Goal: Book appointment/travel/reservation

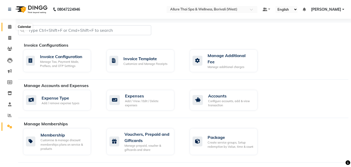
click at [10, 26] on icon at bounding box center [9, 27] width 3 height 4
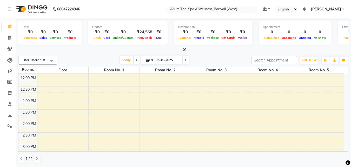
scroll to position [67, 0]
click at [311, 60] on span "ADD NEW" at bounding box center [308, 60] width 15 height 4
click at [328, 60] on button "button" at bounding box center [326, 59] width 8 height 7
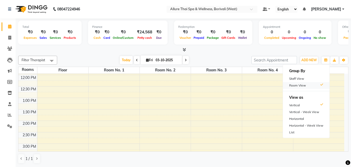
click at [303, 84] on div "Room View" at bounding box center [306, 85] width 47 height 7
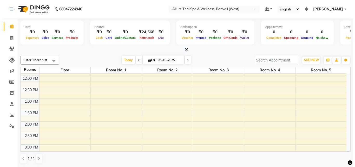
scroll to position [66, 0]
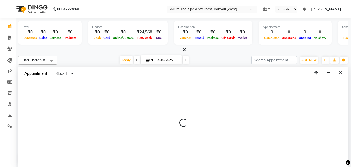
select select "720"
select select "tentative"
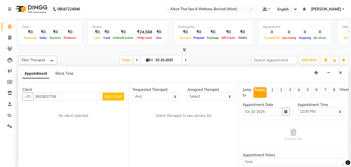
type input "9920837758"
click at [116, 92] on button "Add Client" at bounding box center [114, 96] width 22 height 8
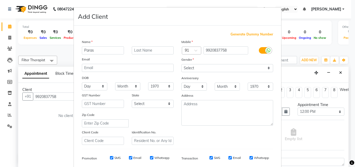
type input "Paras"
click at [183, 71] on select "Select [DEMOGRAPHIC_DATA] [DEMOGRAPHIC_DATA] Other Prefer Not To Say" at bounding box center [227, 68] width 92 height 8
select select "[DEMOGRAPHIC_DATA]"
click at [181, 64] on select "Select [DEMOGRAPHIC_DATA] [DEMOGRAPHIC_DATA] Other Prefer Not To Say" at bounding box center [227, 68] width 92 height 8
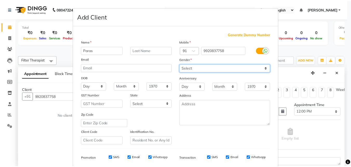
scroll to position [73, 0]
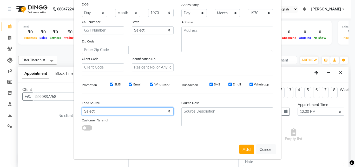
click at [128, 109] on select "Select Walk-in Referral Friend Advertisement Facebook JustDial Google Other Web…" at bounding box center [128, 111] width 92 height 8
select select "55433"
click at [82, 107] on select "Select Walk-in Referral Friend Advertisement Facebook JustDial Google Other Web…" at bounding box center [128, 111] width 92 height 8
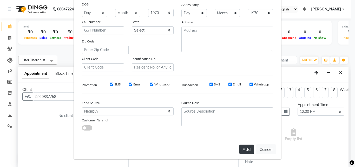
click at [246, 150] on button "Add" at bounding box center [246, 148] width 15 height 9
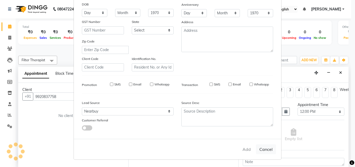
select select
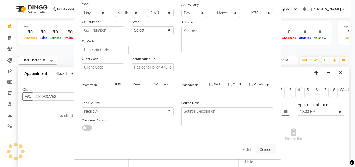
select select
checkbox input "false"
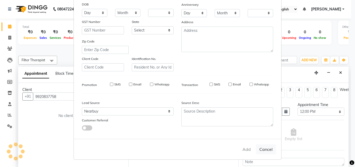
checkbox input "false"
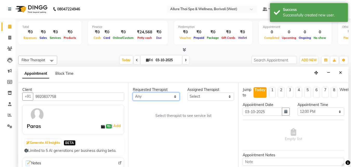
click at [147, 98] on select "Any [PERSON_NAME] [PERSON_NAME]" at bounding box center [156, 96] width 47 height 8
select select "79062"
click at [133, 92] on select "Any [PERSON_NAME] [PERSON_NAME]" at bounding box center [156, 96] width 47 height 8
select select "79062"
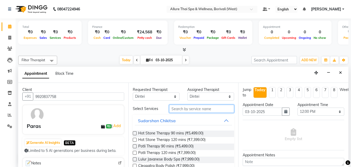
click at [180, 107] on input "text" at bounding box center [201, 108] width 65 height 8
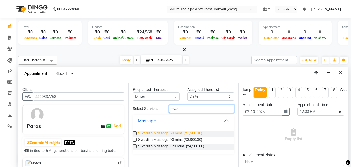
type input "swe"
click at [184, 134] on span "Swedish Massage 60 mins (₹2,500.00)" at bounding box center [170, 133] width 64 height 6
checkbox input "true"
select select "4284"
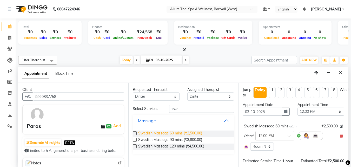
checkbox input "false"
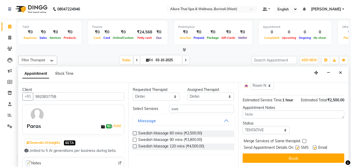
scroll to position [65, 0]
click at [269, 127] on select "Select TENTATIVE CONFIRM CHECK-IN UPCOMING" at bounding box center [266, 130] width 47 height 8
select select "check-in"
click at [243, 126] on select "Select TENTATIVE CONFIRM CHECK-IN UPCOMING" at bounding box center [266, 130] width 47 height 8
click at [297, 145] on label at bounding box center [298, 147] width 4 height 4
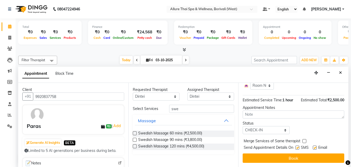
click at [297, 146] on input "checkbox" at bounding box center [297, 147] width 3 height 3
checkbox input "false"
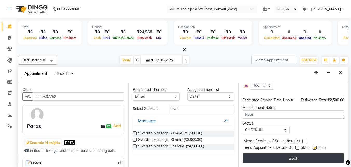
click at [289, 153] on button "Book" at bounding box center [294, 157] width 102 height 9
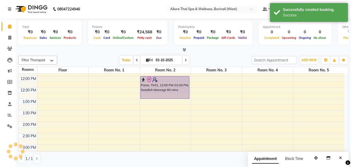
scroll to position [0, 0]
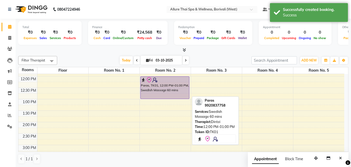
click at [160, 91] on div "Paras, TK01, 12:00 PM-01:00 PM, Swedish Massage 60 mins" at bounding box center [165, 87] width 49 height 22
select select "8"
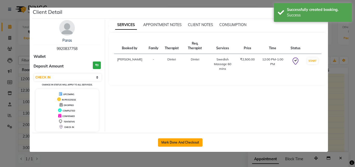
click at [178, 142] on button "Mark Done And Checkout" at bounding box center [180, 142] width 44 height 8
select select "6772"
select select "service"
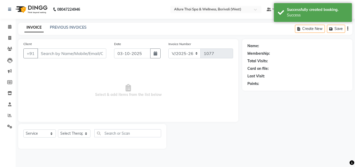
type input "9920837758"
select select "79062"
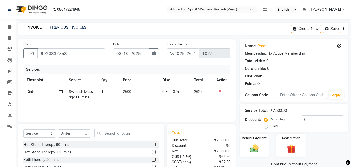
click at [270, 125] on label "Fixed" at bounding box center [274, 125] width 8 height 5
click at [267, 125] on input "Fixed" at bounding box center [267, 126] width 4 height 4
radio input "true"
click at [318, 118] on input "0" at bounding box center [322, 119] width 41 height 8
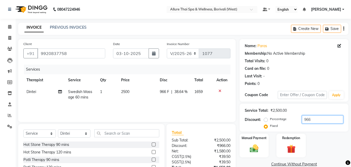
scroll to position [42, 0]
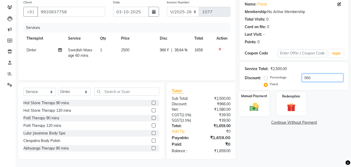
type input "966"
click at [259, 102] on img at bounding box center [254, 106] width 15 height 10
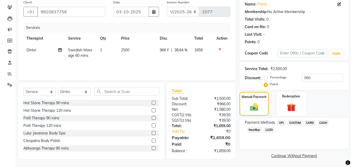
scroll to position [42, 0]
click at [255, 129] on span "NearBuy" at bounding box center [254, 129] width 15 height 6
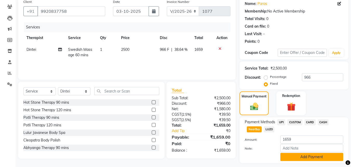
click at [297, 156] on button "Add Payment" at bounding box center [311, 157] width 63 height 8
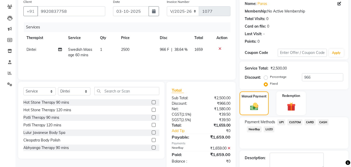
scroll to position [71, 0]
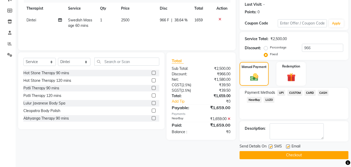
click at [271, 147] on label at bounding box center [271, 146] width 4 height 4
click at [271, 147] on input "checkbox" at bounding box center [270, 146] width 3 height 3
checkbox input "false"
click at [272, 152] on button "Checkout" at bounding box center [294, 155] width 109 height 8
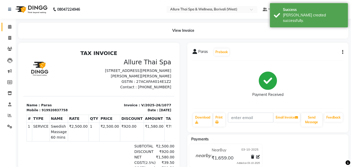
click at [5, 26] on link "Calendar" at bounding box center [8, 27] width 12 height 9
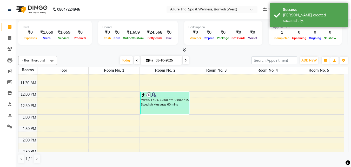
scroll to position [53, 0]
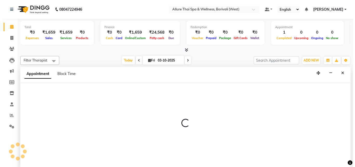
scroll to position [0, 0]
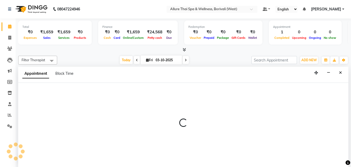
select select "750"
select select "tentative"
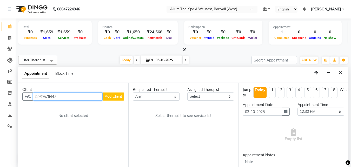
type input "9969576447"
click at [116, 93] on button "Add Client" at bounding box center [114, 96] width 22 height 8
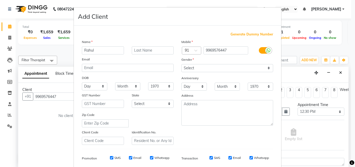
type input "Rahul"
click at [198, 69] on select "Select [DEMOGRAPHIC_DATA] [DEMOGRAPHIC_DATA] Other Prefer Not To Say" at bounding box center [227, 68] width 92 height 8
select select "[DEMOGRAPHIC_DATA]"
click at [181, 64] on select "Select [DEMOGRAPHIC_DATA] [DEMOGRAPHIC_DATA] Other Prefer Not To Say" at bounding box center [227, 68] width 92 height 8
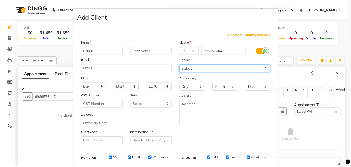
scroll to position [73, 0]
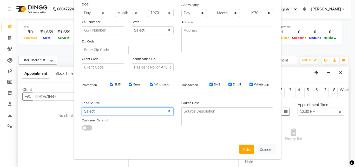
click at [145, 112] on select "Select Walk-in Referral Friend Advertisement Facebook JustDial Google Other Web…" at bounding box center [128, 111] width 92 height 8
select select "47580"
click at [82, 107] on select "Select Walk-in Referral Friend Advertisement Facebook JustDial Google Other Web…" at bounding box center [128, 111] width 92 height 8
click at [110, 85] on input "SMS" at bounding box center [111, 83] width 3 height 3
checkbox input "false"
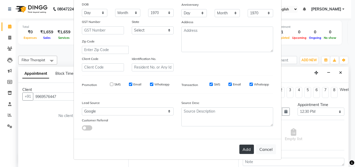
click at [242, 147] on button "Add" at bounding box center [246, 148] width 15 height 9
select select
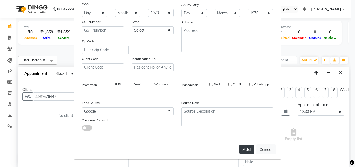
select select
checkbox input "false"
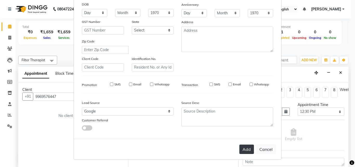
checkbox input "false"
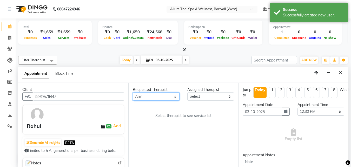
click at [163, 96] on select "Any [PERSON_NAME] [PERSON_NAME]" at bounding box center [156, 96] width 47 height 8
select select "55364"
click at [133, 92] on select "Any [PERSON_NAME] [PERSON_NAME]" at bounding box center [156, 96] width 47 height 8
select select "55364"
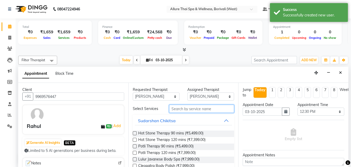
click at [187, 107] on input "text" at bounding box center [201, 108] width 65 height 8
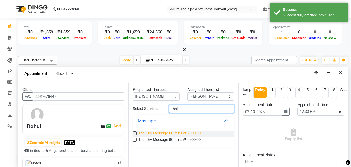
type input "thai"
click at [188, 134] on span "Thai Dry Massage 60 mins (₹3,000.00)" at bounding box center [169, 133] width 63 height 6
checkbox input "true"
select select "4286"
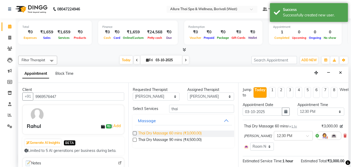
checkbox input "false"
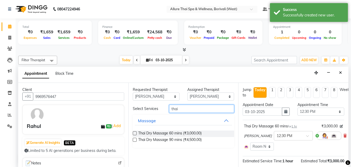
click at [188, 109] on input "thai" at bounding box center [201, 108] width 65 height 8
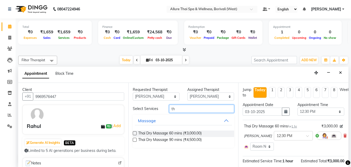
type input "t"
type input "foot"
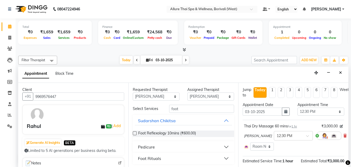
click at [165, 159] on button "Foot Rituals" at bounding box center [183, 157] width 97 height 9
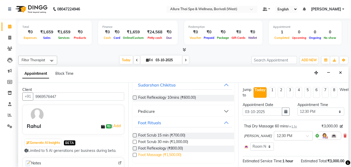
click at [165, 156] on span "Foot Massage (₹1,500.00)" at bounding box center [159, 155] width 43 height 6
checkbox input "true"
select select "4286"
checkbox input "false"
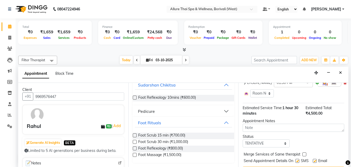
scroll to position [102, 0]
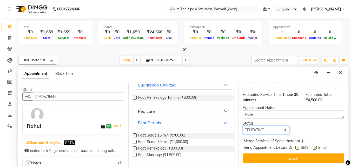
click at [266, 127] on select "Select TENTATIVE CONFIRM CHECK-IN UPCOMING" at bounding box center [266, 130] width 47 height 8
select select "check-in"
click at [243, 126] on select "Select TENTATIVE CONFIRM CHECK-IN UPCOMING" at bounding box center [266, 130] width 47 height 8
click at [299, 145] on label at bounding box center [298, 147] width 4 height 4
click at [299, 146] on input "checkbox" at bounding box center [297, 147] width 3 height 3
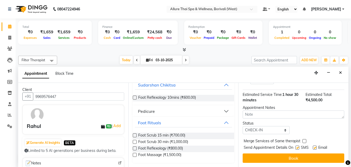
checkbox input "false"
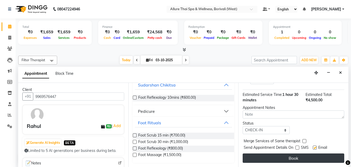
drag, startPoint x: 293, startPoint y: 149, endPoint x: 291, endPoint y: 152, distance: 3.9
click at [291, 152] on div "Jump to [DATE] 1 2 3 4 5 6 7 8 Weeks Appointment Date [DATE] Appointment Time S…" at bounding box center [293, 125] width 110 height 84
click at [291, 153] on button "Book" at bounding box center [294, 157] width 102 height 9
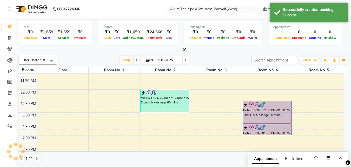
scroll to position [0, 0]
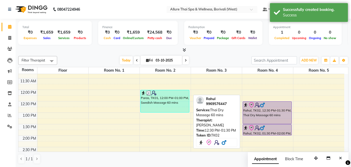
click at [268, 107] on div at bounding box center [267, 105] width 48 height 6
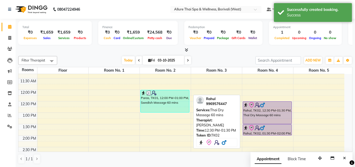
select select "8"
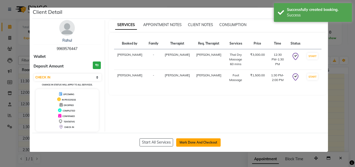
click at [202, 141] on button "Mark Done And Checkout" at bounding box center [198, 142] width 44 height 8
select select "6772"
select select "service"
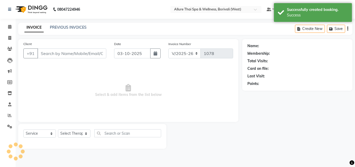
type input "9969576447"
select select "55364"
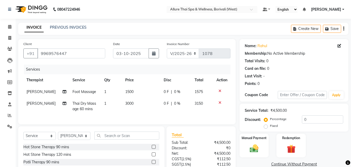
click at [270, 125] on label "Fixed" at bounding box center [274, 125] width 8 height 5
click at [267, 125] on input "Fixed" at bounding box center [267, 126] width 4 height 4
radio input "true"
click at [312, 120] on input "0" at bounding box center [322, 119] width 41 height 8
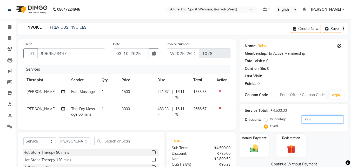
scroll to position [53, 0]
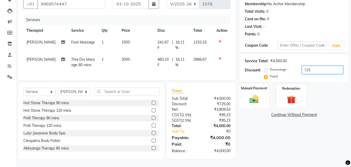
type input "725"
click at [262, 103] on div "Manual Payment" at bounding box center [254, 95] width 30 height 25
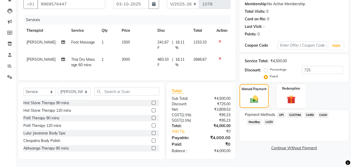
click at [308, 112] on span "CARD" at bounding box center [310, 115] width 11 height 6
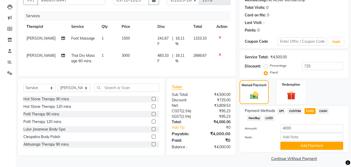
scroll to position [57, 0]
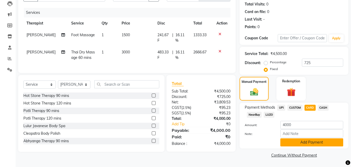
click at [297, 142] on button "Add Payment" at bounding box center [311, 142] width 63 height 8
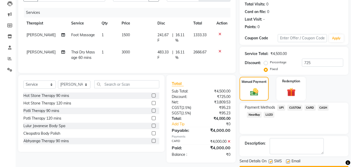
scroll to position [71, 0]
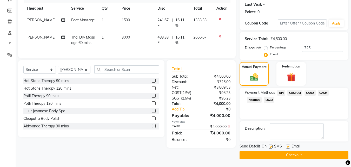
click at [270, 145] on label at bounding box center [271, 146] width 4 height 4
click at [270, 145] on input "checkbox" at bounding box center [270, 146] width 3 height 3
checkbox input "false"
click at [270, 153] on button "Checkout" at bounding box center [294, 155] width 109 height 8
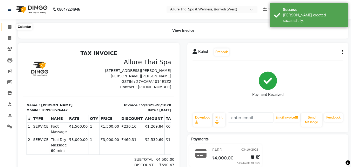
click at [8, 29] on span at bounding box center [9, 27] width 9 height 6
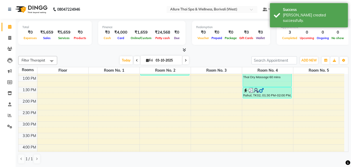
scroll to position [90, 0]
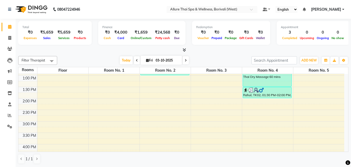
click at [207, 125] on div "9:00 AM 9:30 AM 10:00 AM 10:30 AM 11:00 AM 11:30 AM 12:00 PM 12:30 PM 1:00 PM 1…" at bounding box center [181, 155] width 326 height 343
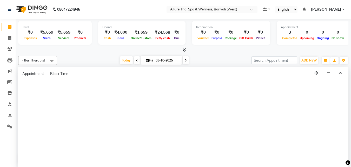
select select "900"
select select "tentative"
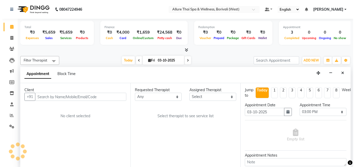
scroll to position [0, 0]
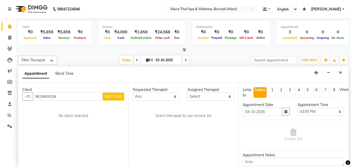
type input "9619455034"
click at [118, 99] on button "Add Client" at bounding box center [114, 96] width 22 height 8
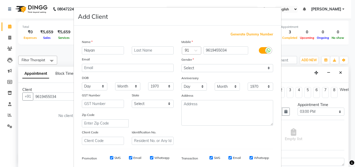
type input "Nayan"
click at [221, 67] on select "Select [DEMOGRAPHIC_DATA] [DEMOGRAPHIC_DATA] Other Prefer Not To Say" at bounding box center [227, 68] width 92 height 8
select select "[DEMOGRAPHIC_DATA]"
click at [181, 64] on select "Select [DEMOGRAPHIC_DATA] [DEMOGRAPHIC_DATA] Other Prefer Not To Say" at bounding box center [227, 68] width 92 height 8
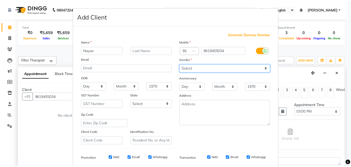
scroll to position [73, 0]
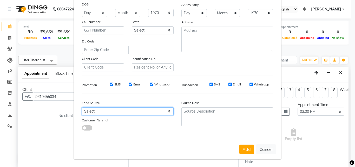
click at [147, 108] on select "Select Walk-in Referral Friend Advertisement Facebook JustDial Google Other Web…" at bounding box center [128, 111] width 92 height 8
select select "55427"
click at [82, 107] on select "Select Walk-in Referral Friend Advertisement Facebook JustDial Google Other Web…" at bounding box center [128, 111] width 92 height 8
click at [110, 83] on input "SMS" at bounding box center [111, 83] width 3 height 3
checkbox input "false"
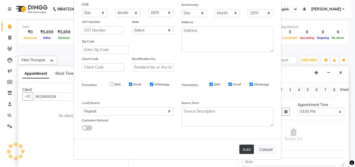
click at [242, 147] on button "Add" at bounding box center [246, 148] width 15 height 9
select select
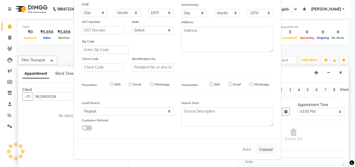
select select
checkbox input "false"
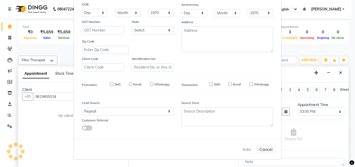
checkbox input "false"
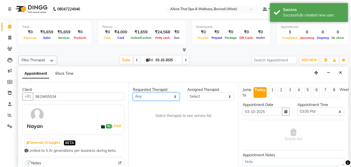
click at [163, 97] on select "Any [PERSON_NAME] [PERSON_NAME]" at bounding box center [156, 96] width 47 height 8
select select "89462"
click at [133, 92] on select "Any [PERSON_NAME] [PERSON_NAME]" at bounding box center [156, 96] width 47 height 8
select select "89462"
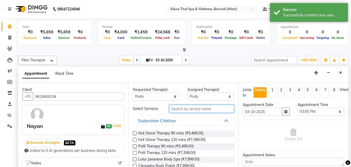
click at [194, 109] on input "text" at bounding box center [201, 108] width 65 height 8
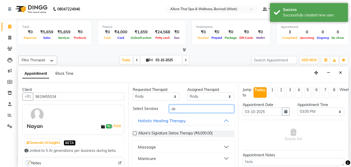
type input "de"
click at [191, 145] on button "Massage" at bounding box center [183, 146] width 97 height 9
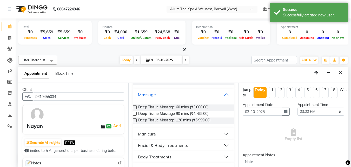
scroll to position [52, 0]
click at [194, 113] on span "Deep Tissue Massage 90 mins (₹4,799.00)" at bounding box center [173, 113] width 70 height 6
checkbox input "true"
select select "4285"
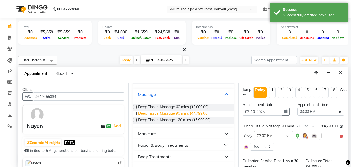
checkbox input "false"
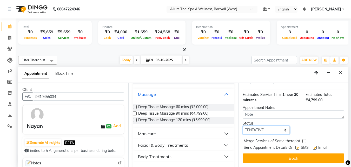
click at [267, 126] on select "Select TENTATIVE CONFIRM CHECK-IN UPCOMING" at bounding box center [266, 130] width 47 height 8
select select "check-in"
click at [243, 126] on select "Select TENTATIVE CONFIRM CHECK-IN UPCOMING" at bounding box center [266, 130] width 47 height 8
click at [299, 145] on label at bounding box center [298, 147] width 4 height 4
click at [299, 146] on input "checkbox" at bounding box center [297, 147] width 3 height 3
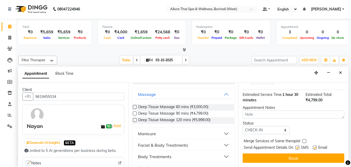
checkbox input "false"
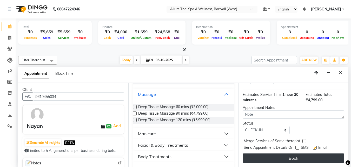
click at [295, 153] on button "Book" at bounding box center [294, 157] width 102 height 9
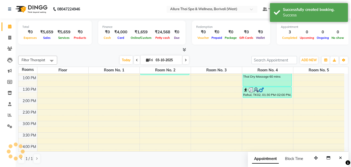
scroll to position [0, 0]
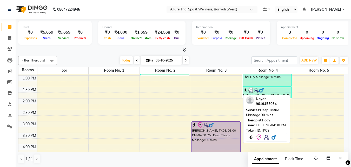
click at [219, 128] on div "[PERSON_NAME], TK03, 03:00 PM-04:30 PM, Deep Tissue Massage 90 mins" at bounding box center [216, 138] width 49 height 34
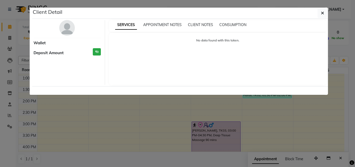
select select "8"
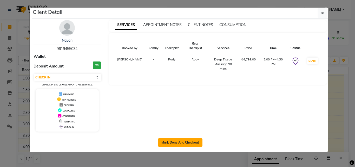
click at [183, 143] on button "Mark Done And Checkout" at bounding box center [180, 142] width 44 height 8
select select "service"
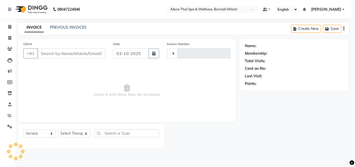
type input "1079"
select select "6772"
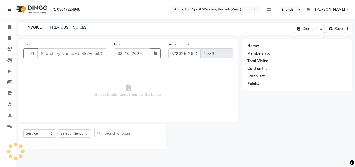
type input "9619455034"
select select "89462"
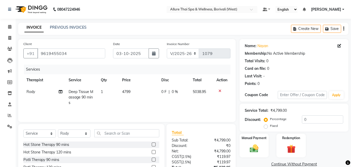
click at [270, 126] on label "Fixed" at bounding box center [274, 125] width 8 height 5
click at [266, 126] on input "Fixed" at bounding box center [267, 126] width 4 height 4
radio input "true"
click at [307, 121] on input "0" at bounding box center [322, 119] width 41 height 8
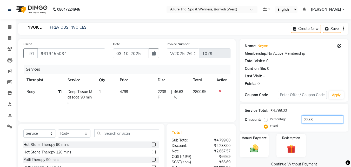
scroll to position [42, 0]
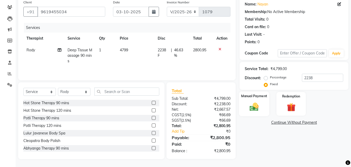
click at [261, 107] on img at bounding box center [254, 106] width 15 height 10
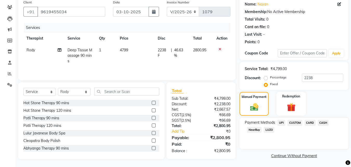
click at [323, 121] on span "CASH" at bounding box center [323, 123] width 11 height 6
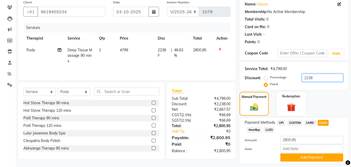
click at [327, 80] on input "2238" at bounding box center [322, 78] width 41 height 8
type input "2239"
click at [326, 121] on span "CASH" at bounding box center [323, 123] width 11 height 6
type input "2799.95"
click at [318, 77] on input "2239" at bounding box center [322, 78] width 41 height 8
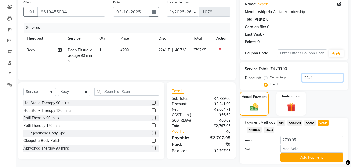
type input "2241"
click at [324, 121] on span "CASH" at bounding box center [323, 123] width 11 height 6
type input "2797.95"
click at [310, 159] on button "Add Payment" at bounding box center [311, 157] width 63 height 8
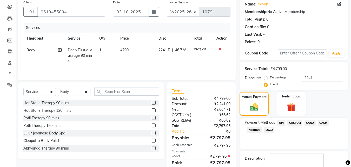
scroll to position [71, 0]
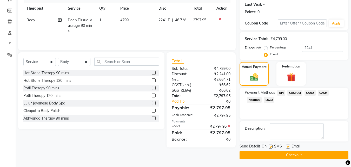
click at [270, 147] on label at bounding box center [271, 146] width 4 height 4
click at [270, 147] on input "checkbox" at bounding box center [270, 146] width 3 height 3
checkbox input "false"
click at [269, 156] on button "Checkout" at bounding box center [294, 155] width 109 height 8
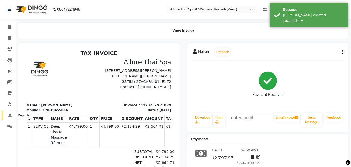
click at [7, 116] on span at bounding box center [9, 115] width 9 height 6
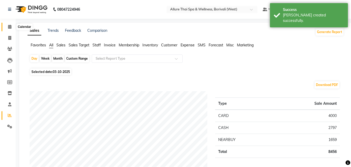
click at [10, 28] on icon at bounding box center [9, 27] width 3 height 4
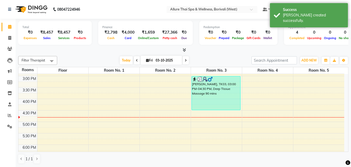
scroll to position [135, 0]
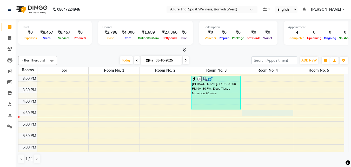
click at [265, 110] on div "9:00 AM 9:30 AM 10:00 AM 10:30 AM 11:00 AM 11:30 AM 12:00 PM 12:30 PM 1:00 PM 1…" at bounding box center [181, 109] width 326 height 343
select select "tentative"
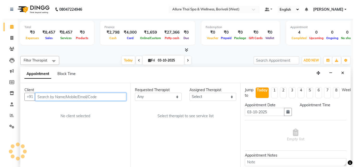
scroll to position [0, 0]
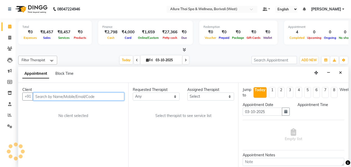
select select "990"
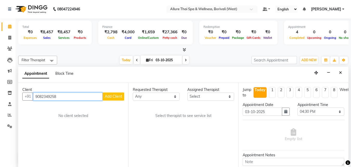
type input "9082349258"
click at [117, 92] on div "Client" at bounding box center [73, 89] width 102 height 5
click at [117, 94] on span "Add Client" at bounding box center [113, 96] width 17 height 5
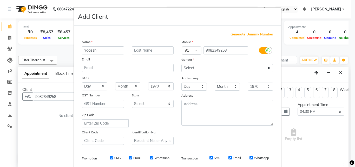
type input "Yogesh"
click at [187, 68] on select "Select [DEMOGRAPHIC_DATA] [DEMOGRAPHIC_DATA] Other Prefer Not To Say" at bounding box center [227, 68] width 92 height 8
select select "[DEMOGRAPHIC_DATA]"
click at [181, 64] on select "Select [DEMOGRAPHIC_DATA] [DEMOGRAPHIC_DATA] Other Prefer Not To Say" at bounding box center [227, 68] width 92 height 8
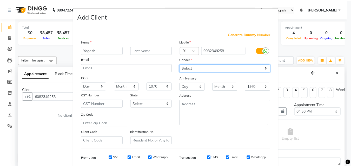
scroll to position [73, 0]
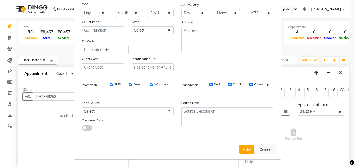
click at [110, 83] on input "SMS" at bounding box center [111, 83] width 3 height 3
checkbox input "false"
click at [116, 108] on select "Select Walk-in Referral Friend Advertisement Facebook JustDial Google Other Web…" at bounding box center [128, 111] width 92 height 8
select select "47580"
click at [82, 107] on select "Select Walk-in Referral Friend Advertisement Facebook JustDial Google Other Web…" at bounding box center [128, 111] width 92 height 8
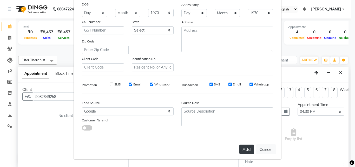
click at [247, 152] on button "Add" at bounding box center [246, 148] width 15 height 9
select select
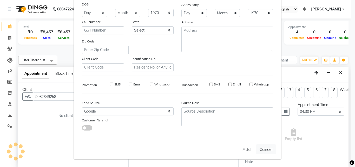
select select
checkbox input "false"
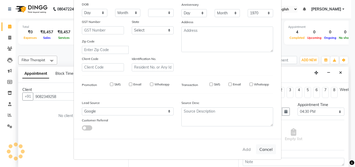
checkbox input "false"
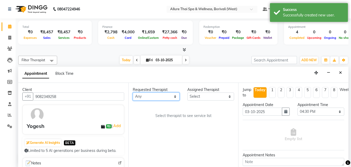
click at [165, 97] on select "Any [PERSON_NAME] [PERSON_NAME]" at bounding box center [156, 96] width 47 height 8
select select "71484"
click at [133, 92] on select "Any [PERSON_NAME] [PERSON_NAME]" at bounding box center [156, 96] width 47 height 8
select select "71484"
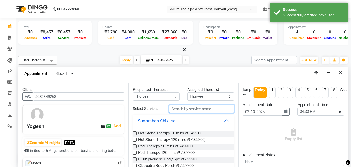
click at [206, 110] on input "text" at bounding box center [201, 108] width 65 height 8
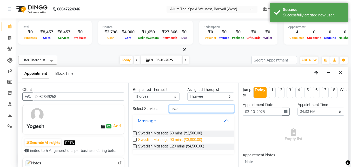
type input "swe"
click at [200, 141] on span "Swedish Massage 90 mins (₹3,800.00)" at bounding box center [170, 140] width 64 height 6
checkbox input "false"
select select "4286"
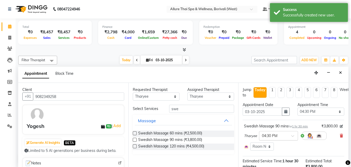
scroll to position [70, 0]
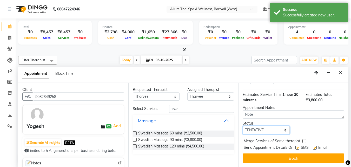
click at [263, 126] on select "Select TENTATIVE CONFIRM CHECK-IN UPCOMING" at bounding box center [266, 130] width 47 height 8
select select "check-in"
click at [243, 126] on select "Select TENTATIVE CONFIRM CHECK-IN UPCOMING" at bounding box center [266, 130] width 47 height 8
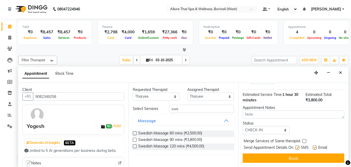
click at [298, 145] on label at bounding box center [298, 147] width 4 height 4
click at [298, 146] on input "checkbox" at bounding box center [297, 147] width 3 height 3
checkbox input "false"
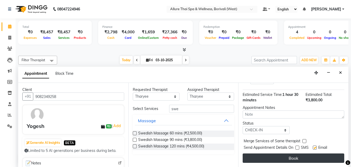
click at [288, 153] on button "Book" at bounding box center [294, 157] width 102 height 9
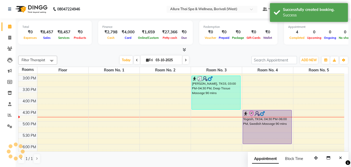
scroll to position [0, 0]
